Goal: Information Seeking & Learning: Learn about a topic

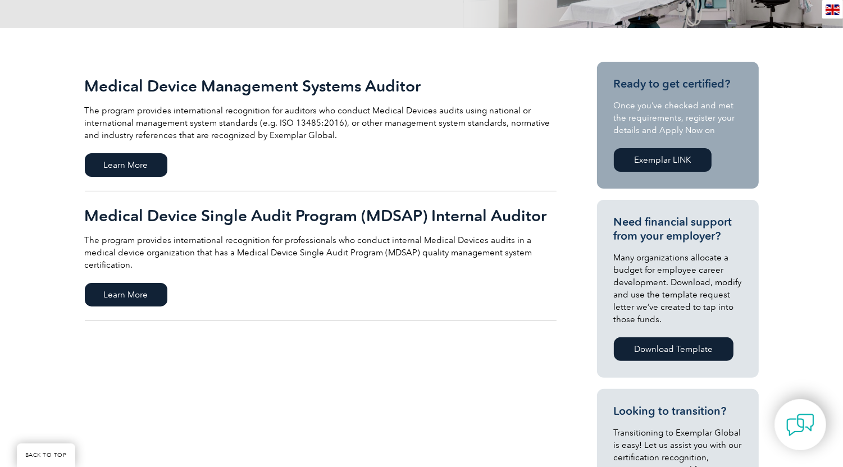
scroll to position [224, 0]
click at [135, 283] on span "Learn More" at bounding box center [126, 295] width 83 height 24
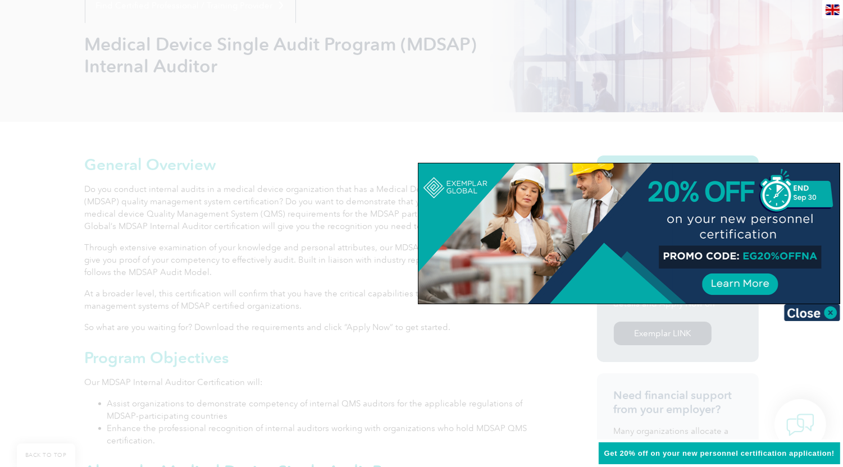
scroll to position [168, 0]
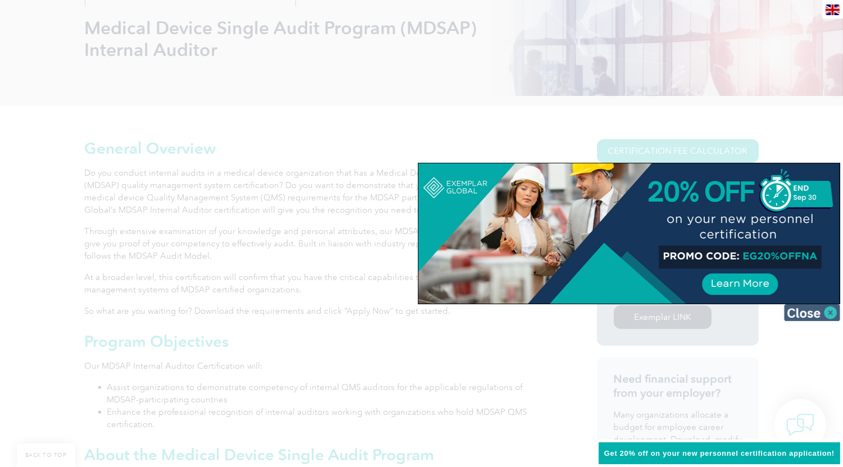
click at [829, 311] on img at bounding box center [812, 312] width 56 height 17
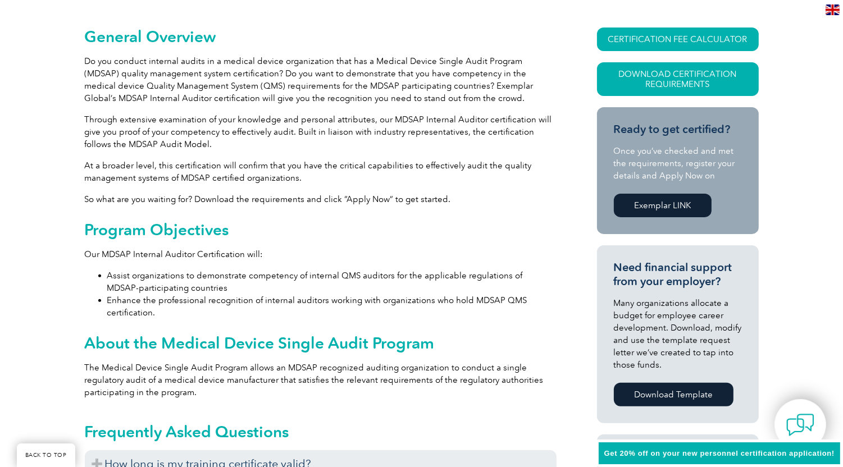
scroll to position [337, 0]
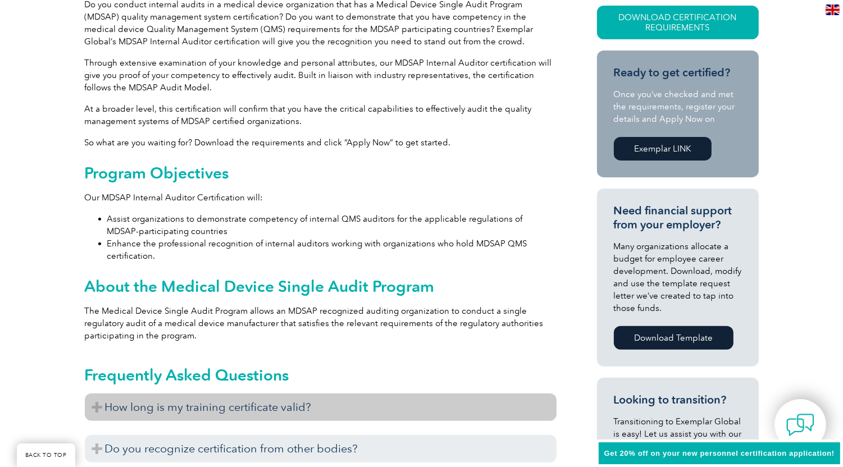
click at [102, 406] on h3 "How long is my training certificate valid?" at bounding box center [321, 408] width 472 height 28
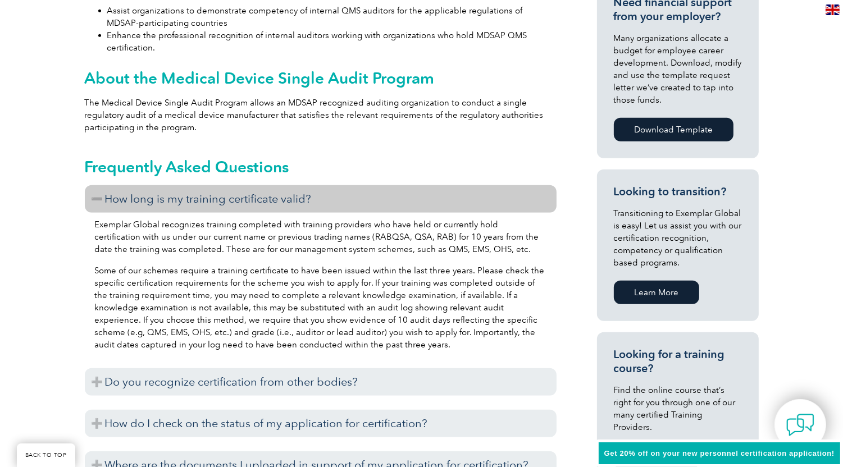
scroll to position [561, 0]
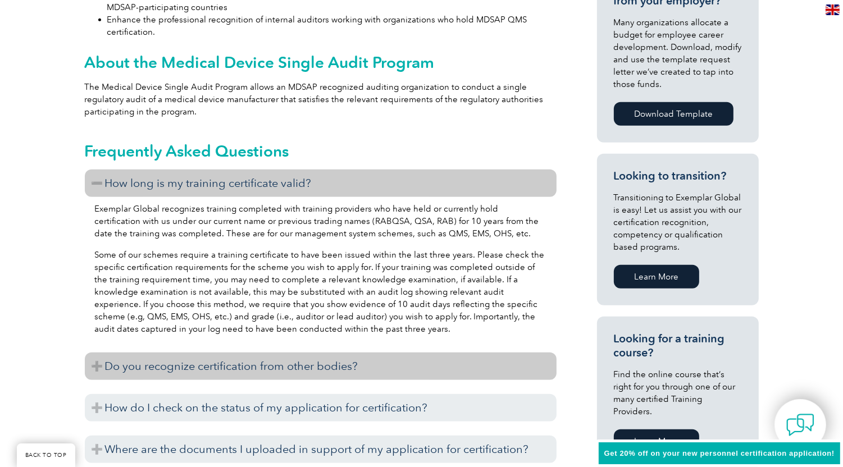
click at [97, 365] on h3 "Do you recognize certification from other bodies?" at bounding box center [321, 367] width 472 height 28
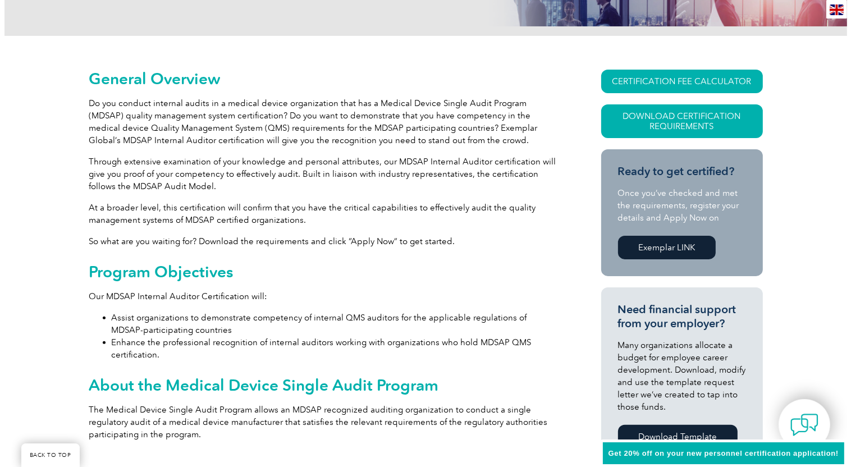
scroll to position [168, 0]
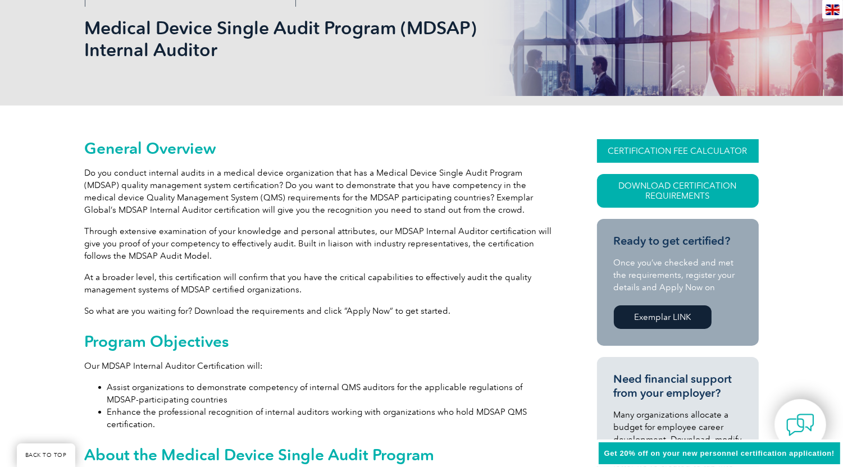
click at [682, 147] on link "CERTIFICATION FEE CALCULATOR" at bounding box center [678, 151] width 162 height 24
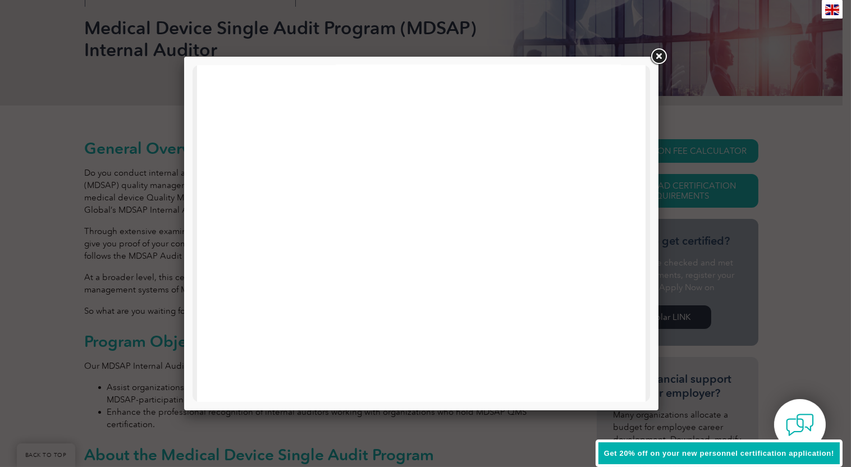
scroll to position [536, 0]
